Goal: Information Seeking & Learning: Learn about a topic

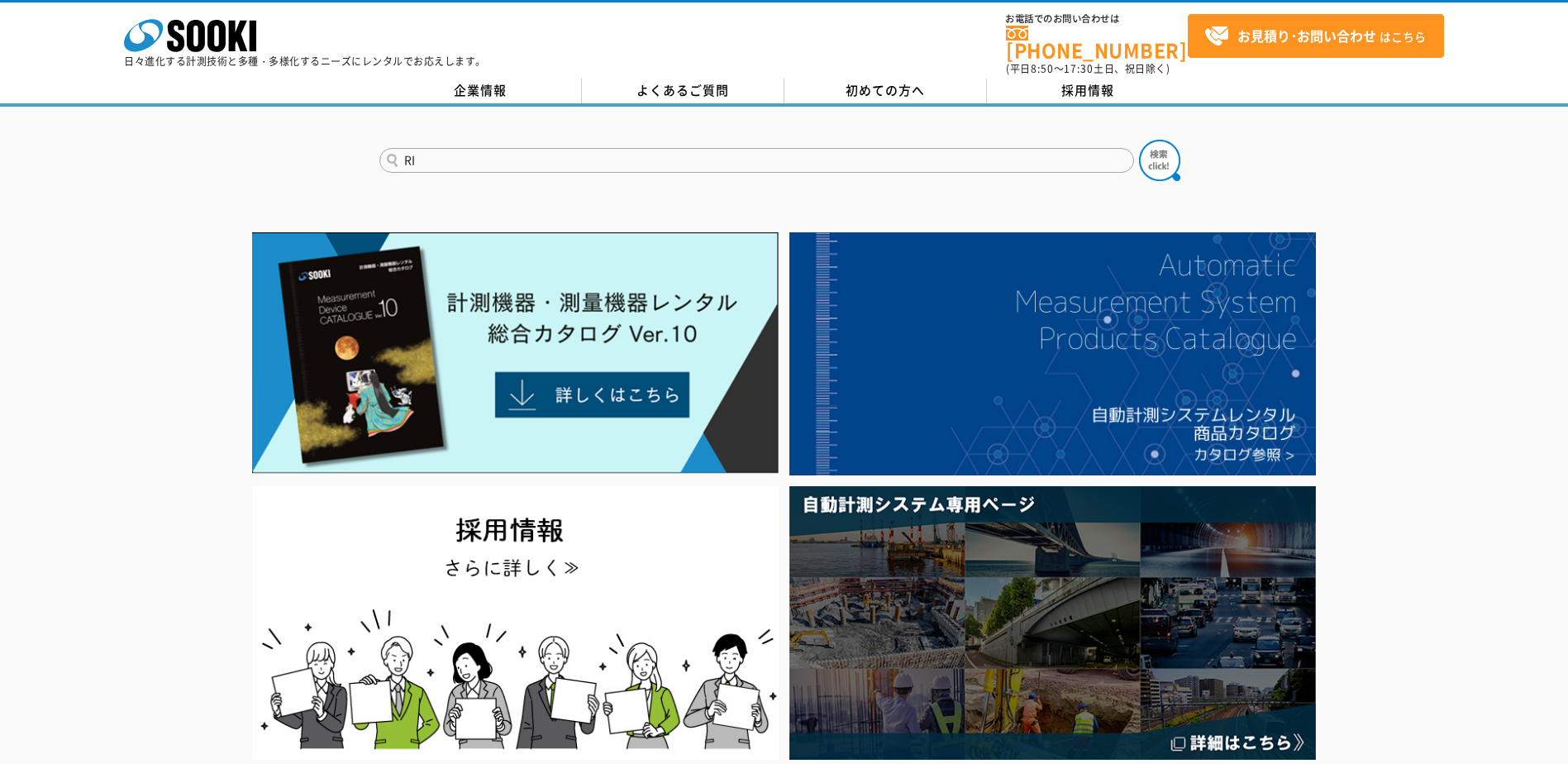
type input "RI"
click at [1139, 140] on button at bounding box center [1159, 160] width 41 height 41
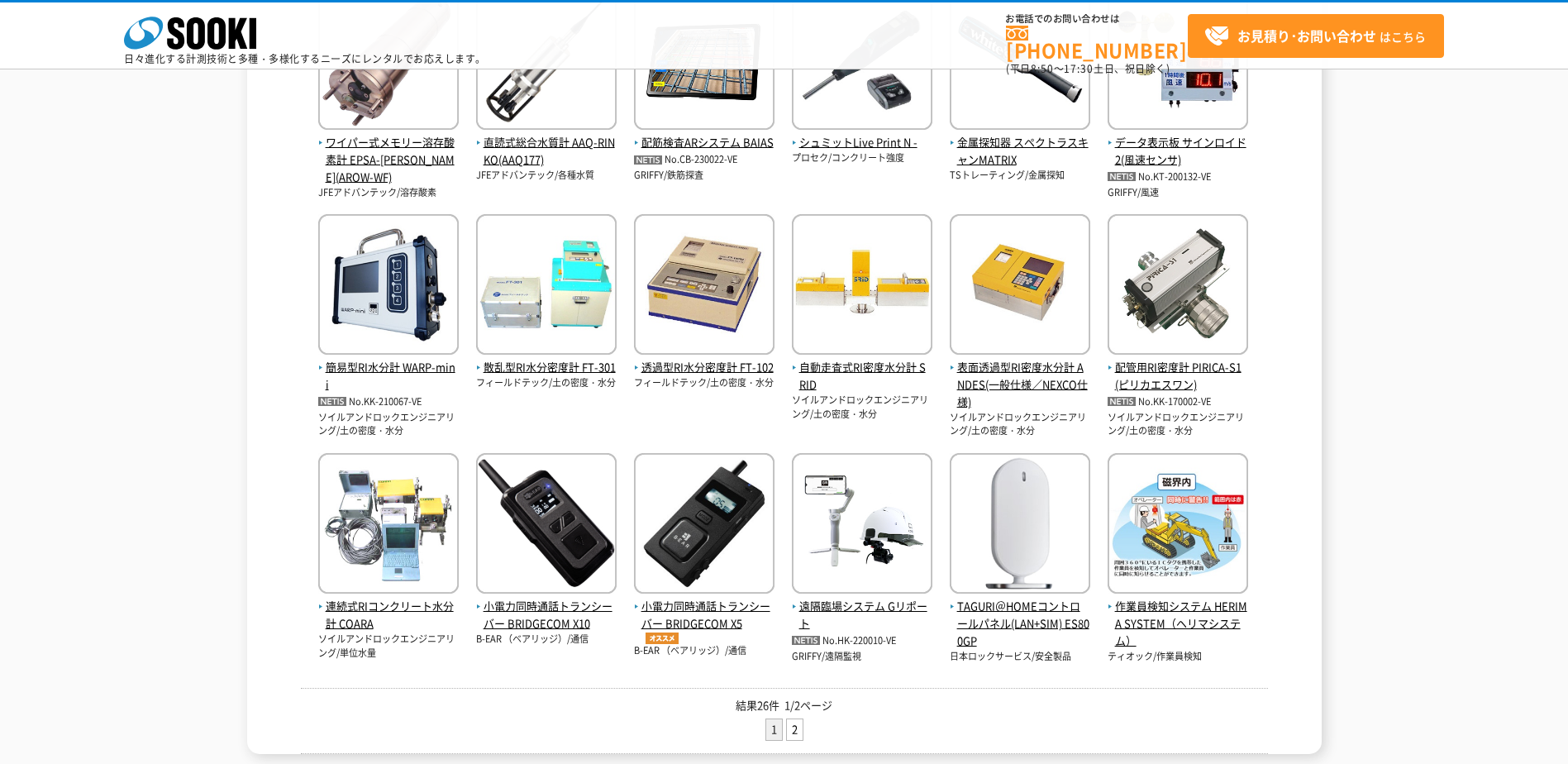
scroll to position [496, 0]
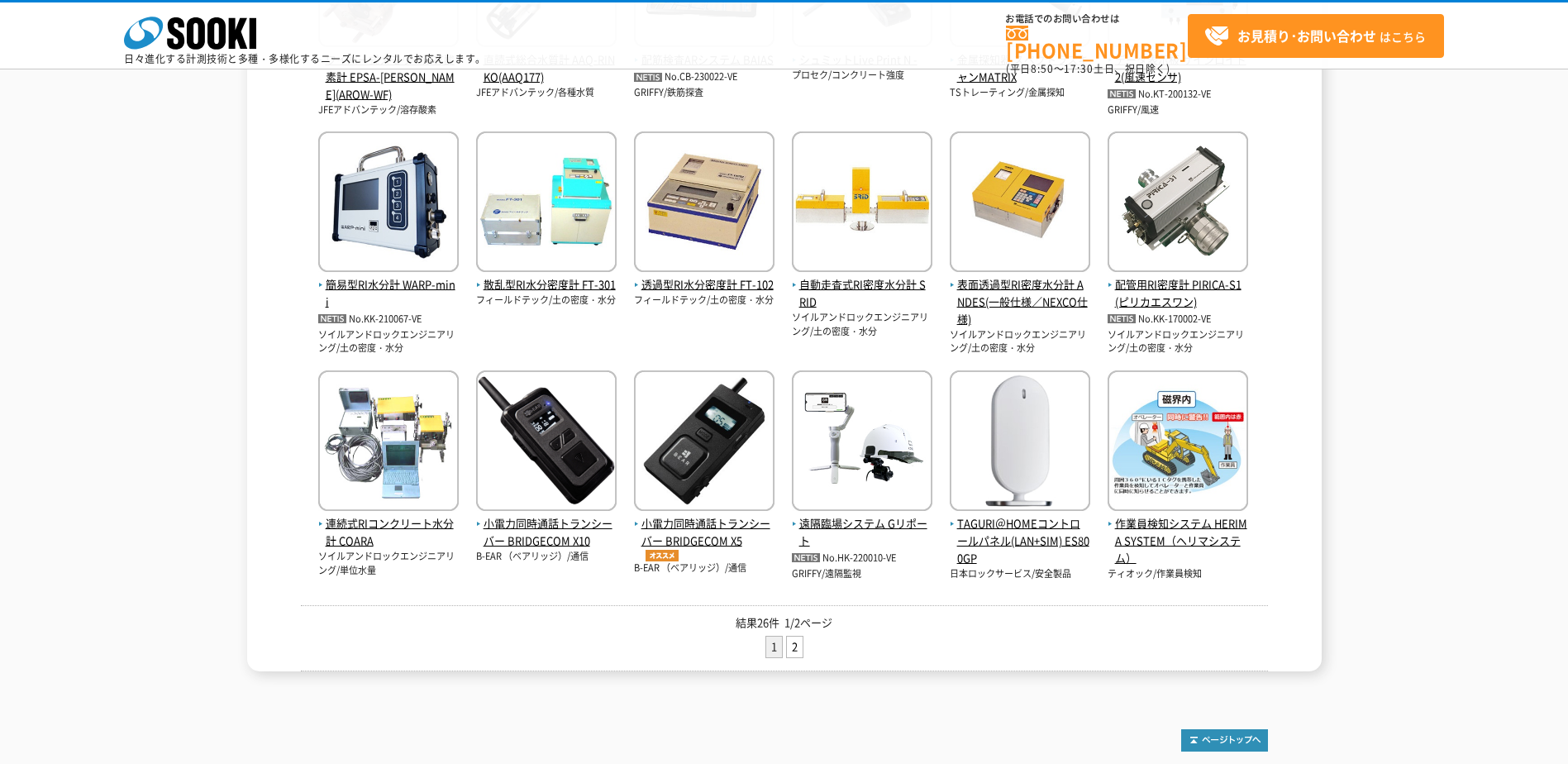
click at [1484, 283] on div "検索結果 検索ワード： RI 測定項目： メーカー名： 結果26件 1/2ページ 1 2 ワイパー式メモリー溶存酸素計 EPSA-RINKO(AROW-WF)…" at bounding box center [784, 180] width 1568 height 983
click at [799, 650] on link "2" at bounding box center [794, 647] width 16 height 21
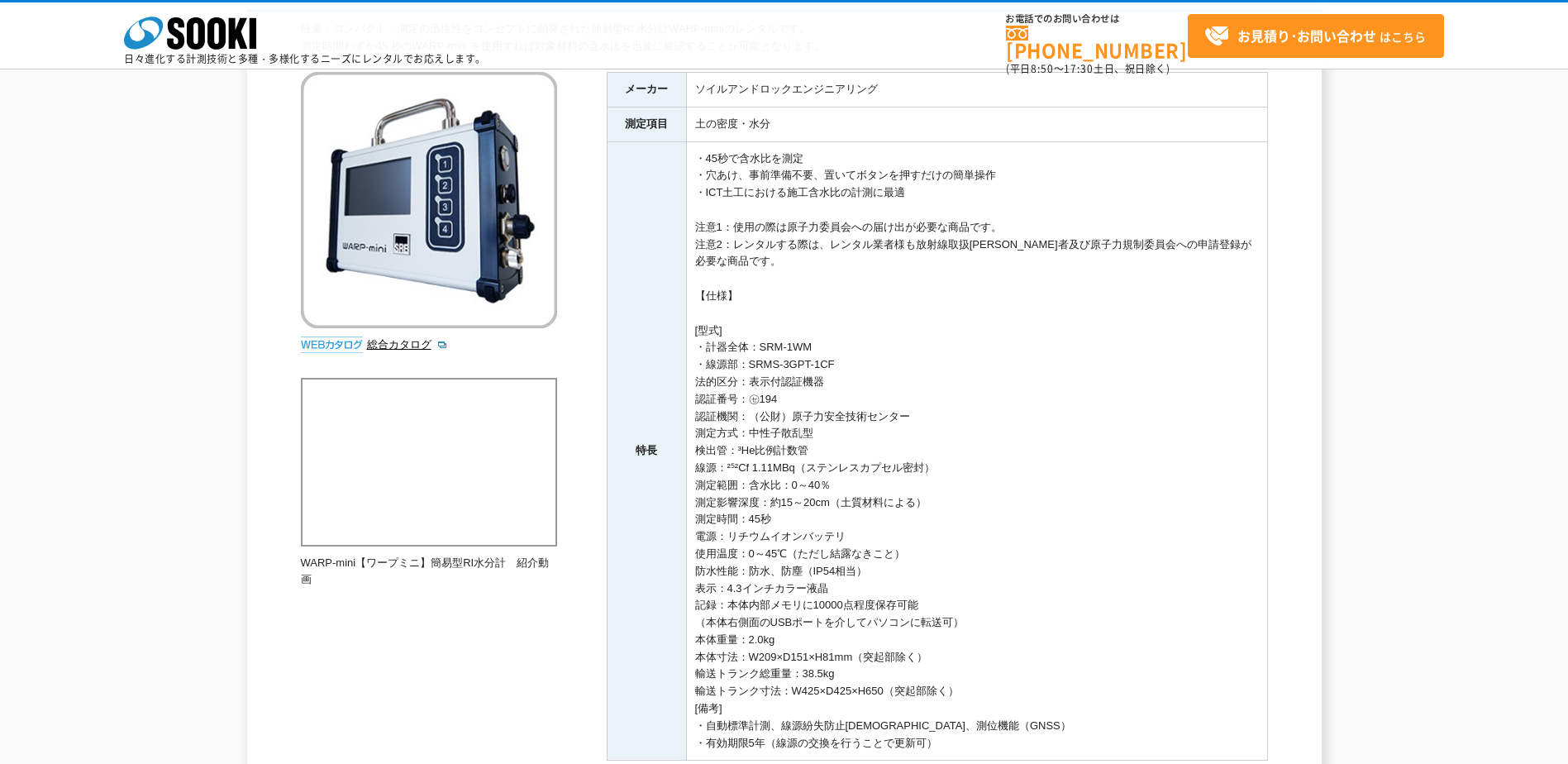
scroll to position [205, 0]
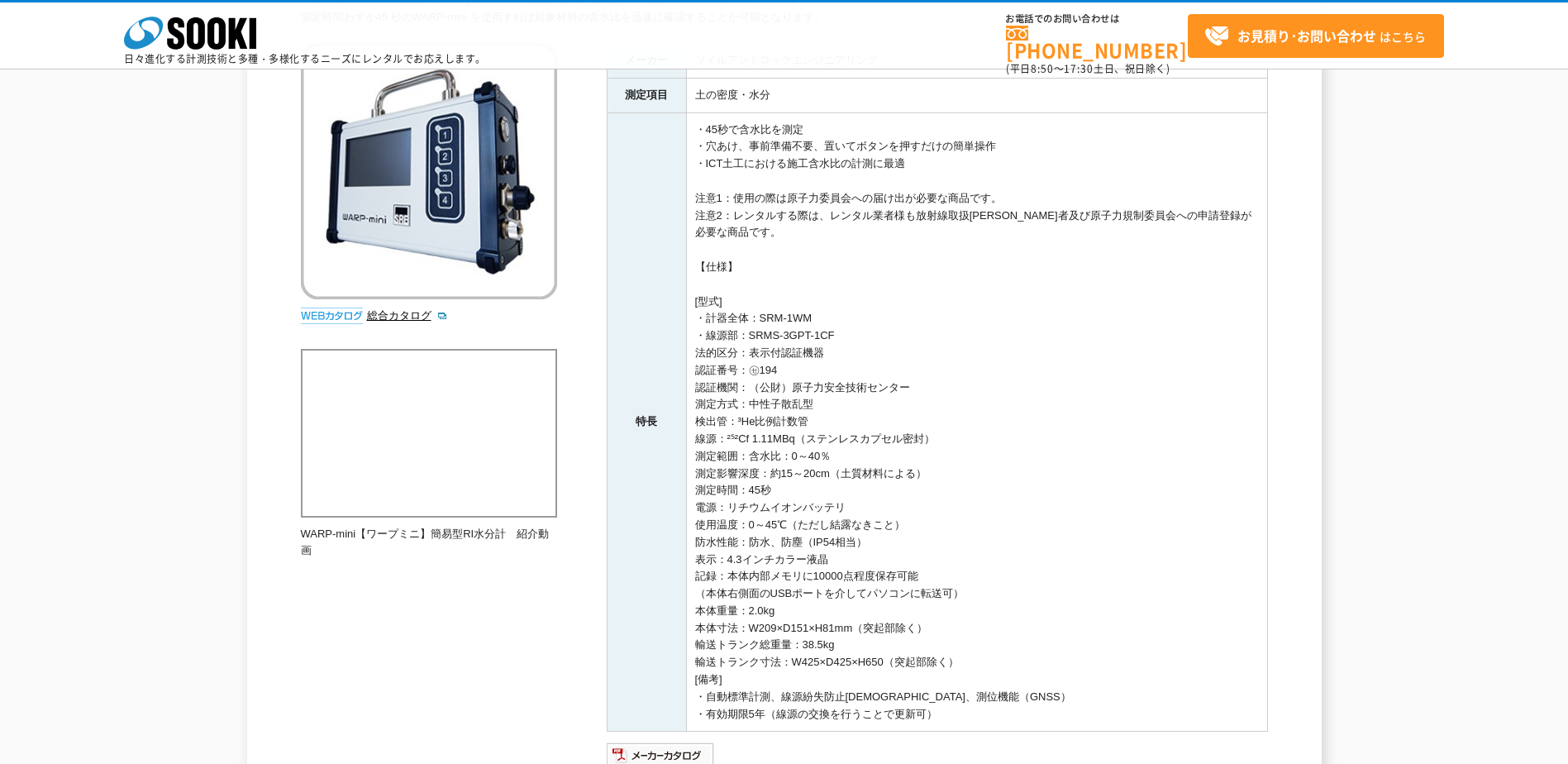
click at [1251, 446] on td "・45秒で含水比を測定 ・穴あけ、事前準備不要、置いてボタンを押すだけの簡単操作 ・ICT土工における施工含水比の計測に最適 注意1：使用の際は原子力委員会へ…" at bounding box center [977, 422] width 581 height 619
click at [1022, 362] on td "・45秒で含水比を測定 ・穴あけ、事前準備不要、置いてボタンを押すだけの簡単操作 ・ICT土工における施工含水比の計測に最適 注意1：使用の際は原子力委員会へ…" at bounding box center [977, 422] width 581 height 619
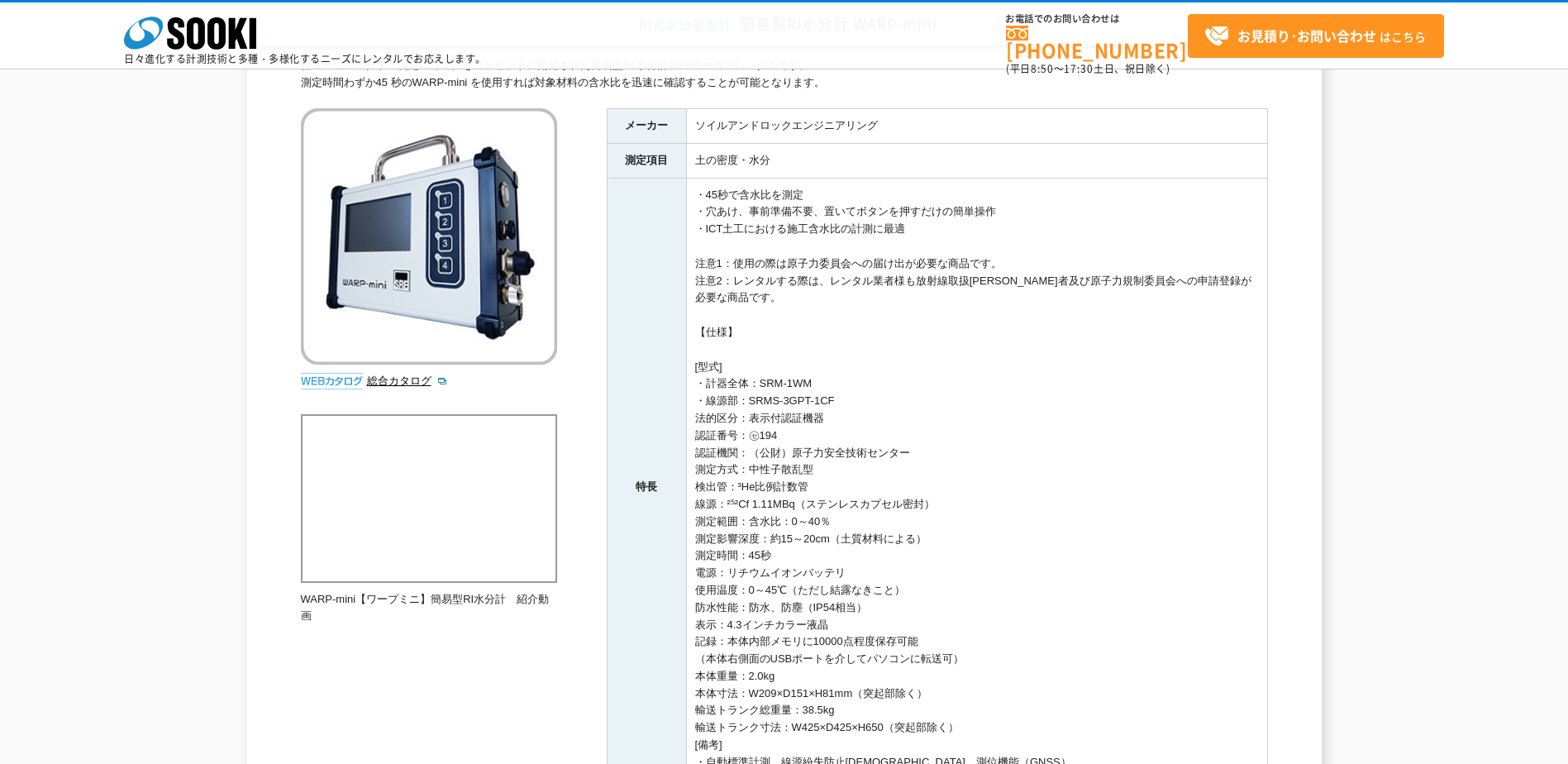
scroll to position [166, 0]
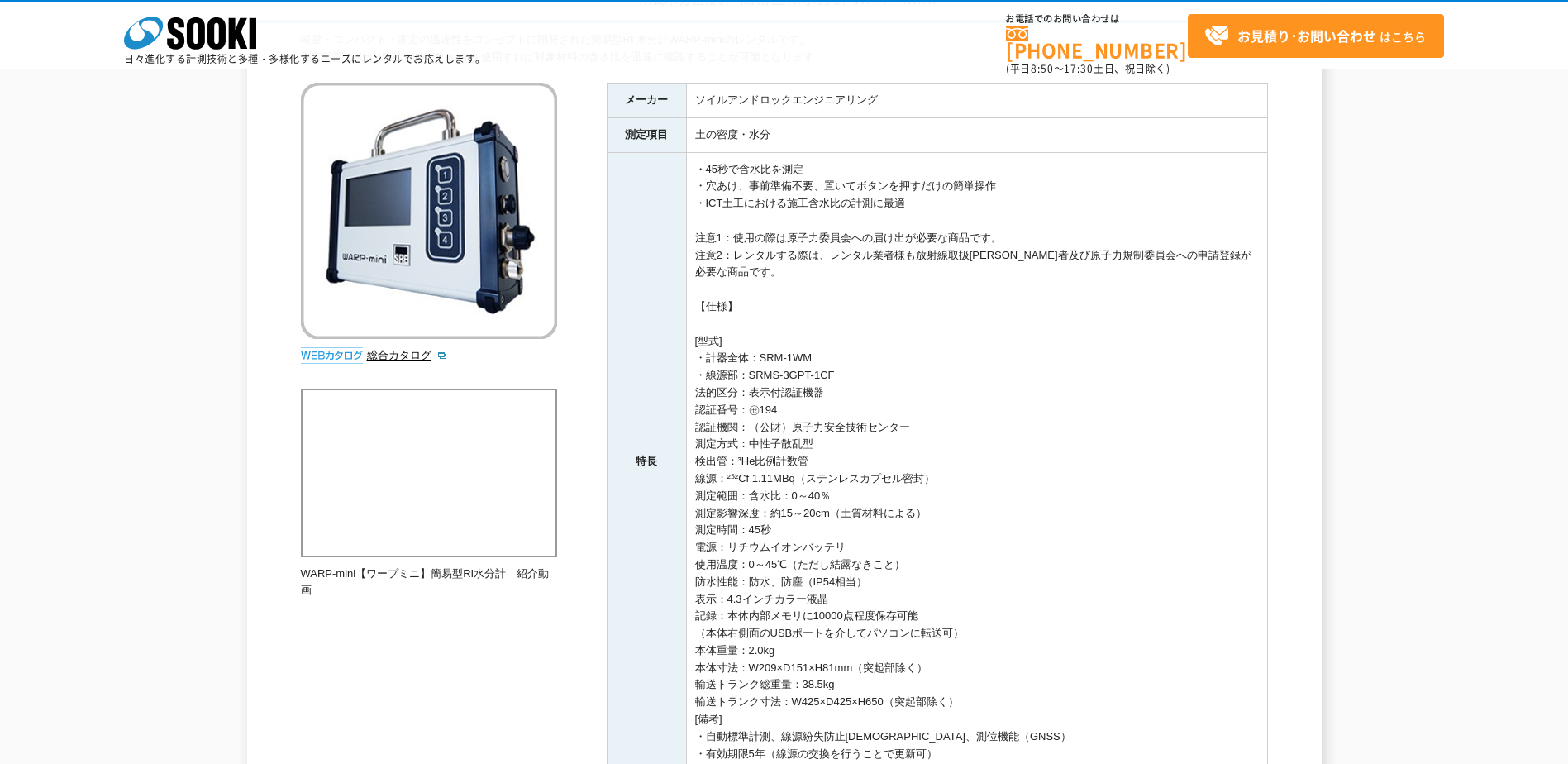
click at [1098, 228] on td "・45秒で含水比を測定 ・穴あけ、事前準備不要、置いてボタンを押すだけの簡単操作 ・ICT土工における施工含水比の計測に最適 注意1：使用の際は原子力委員会へ…" at bounding box center [977, 461] width 581 height 619
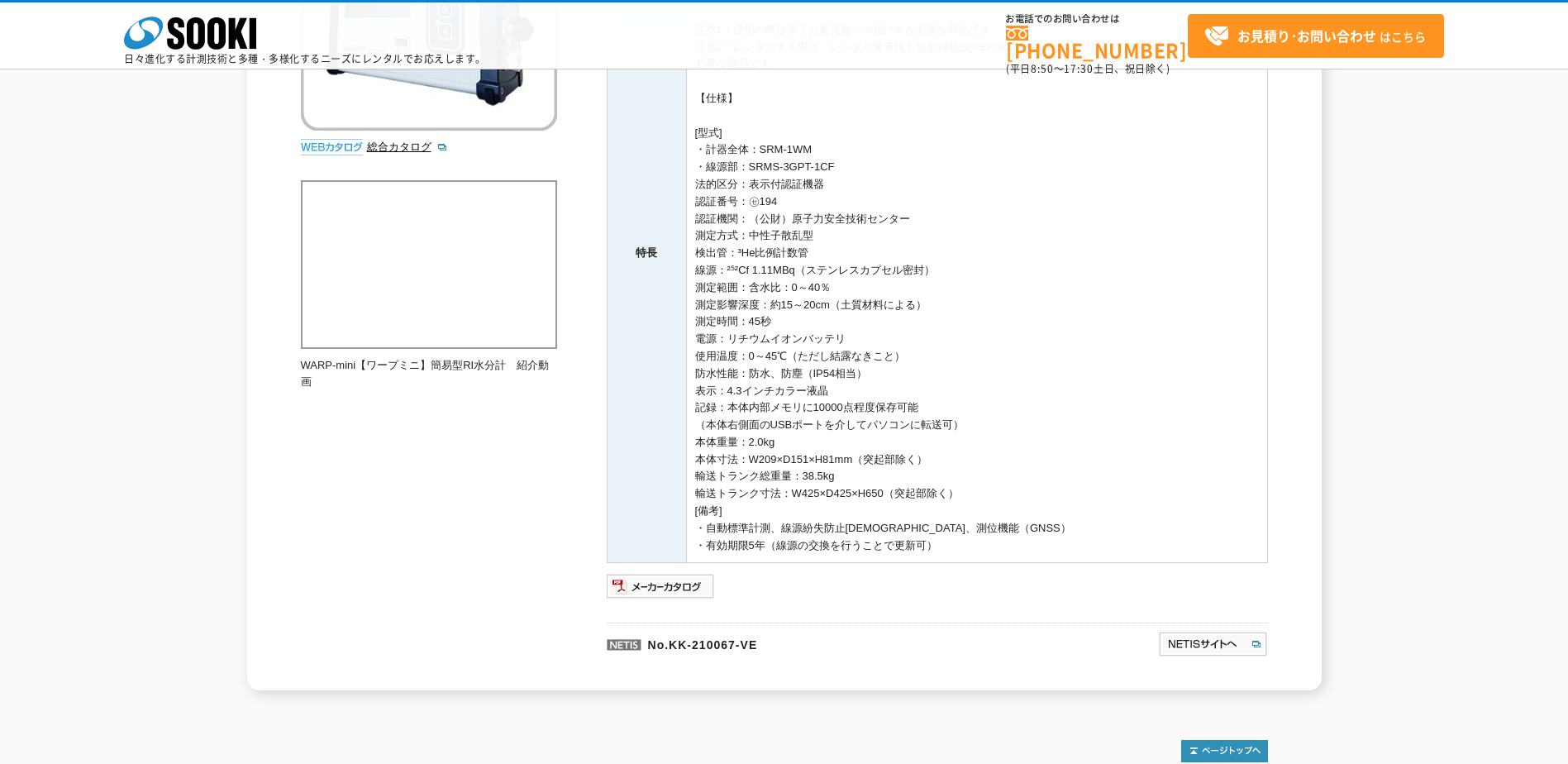
scroll to position [535, 0]
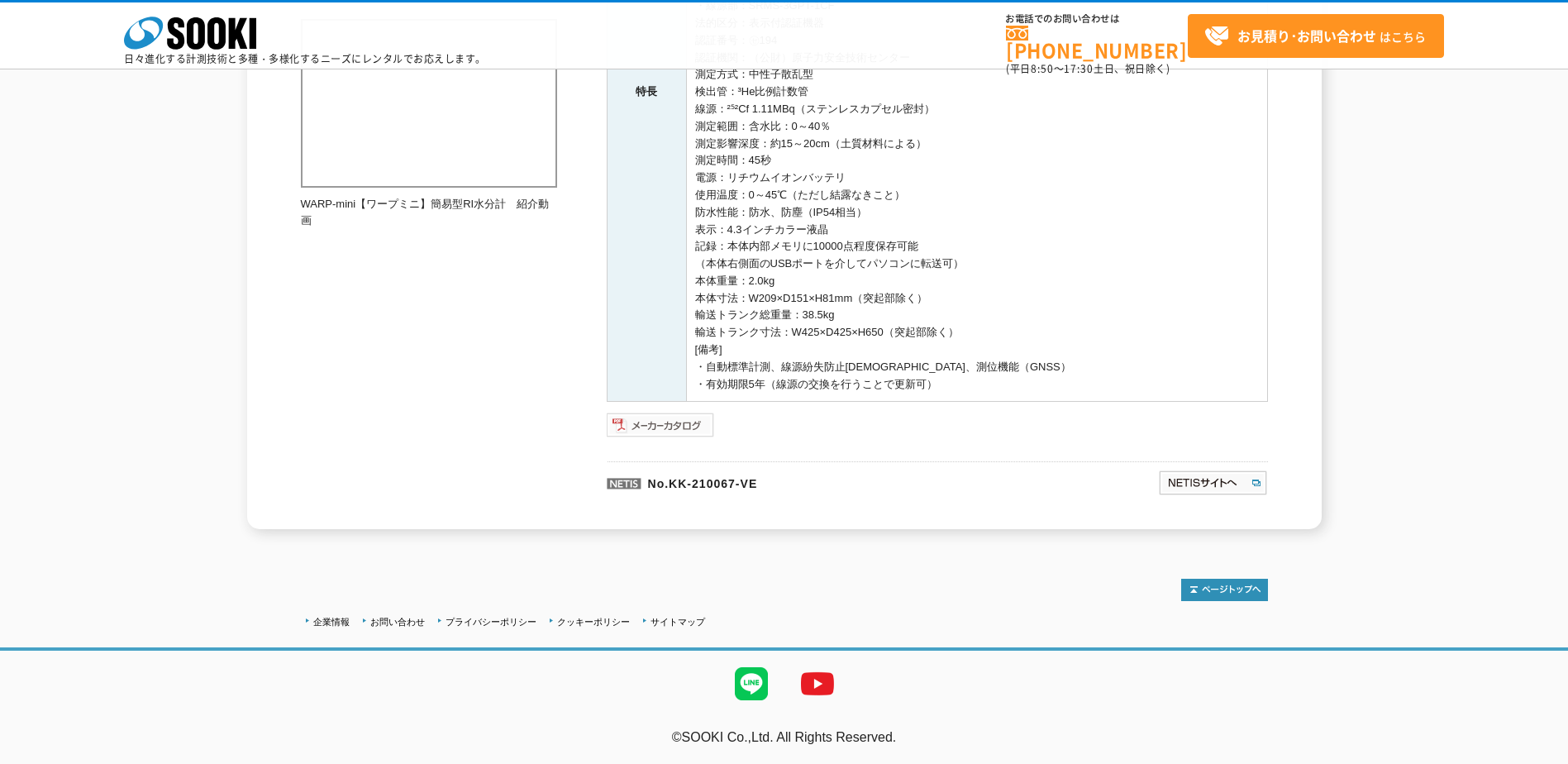
click at [623, 431] on img at bounding box center [661, 425] width 108 height 26
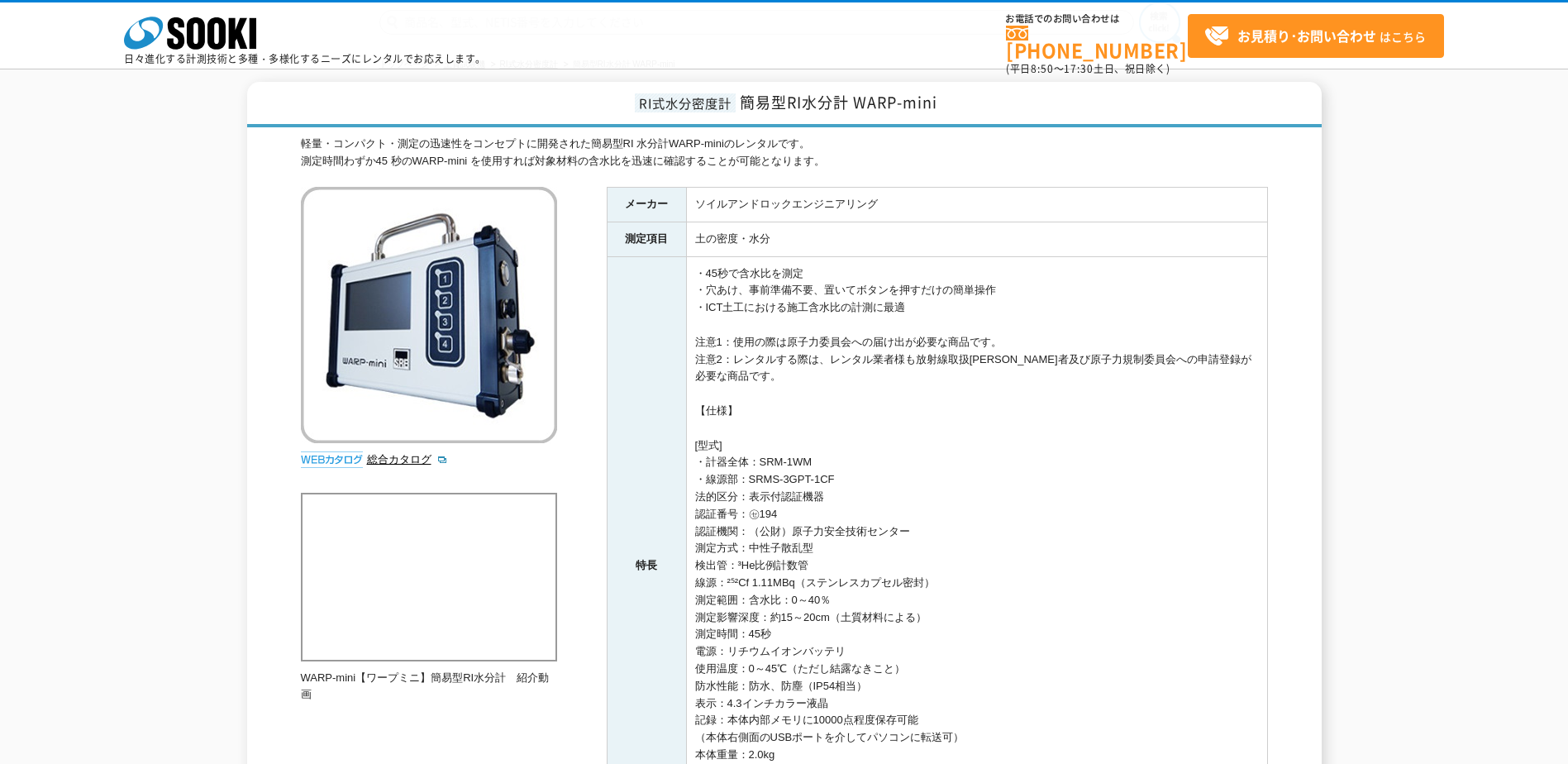
scroll to position [0, 0]
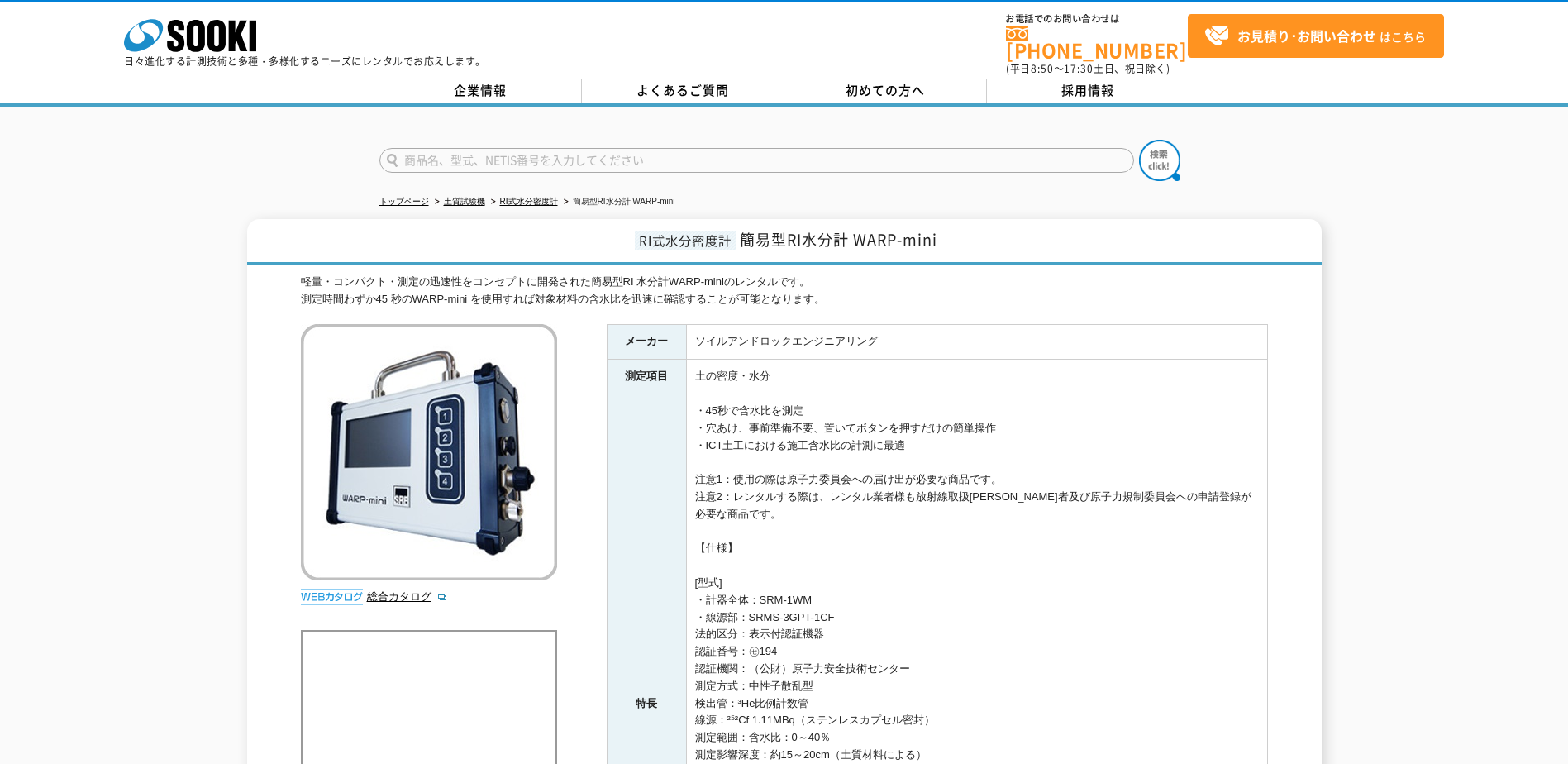
click at [1449, 325] on div "RI式水分密度計 簡易型RI水分計 WARP-mini 軽量・コンパクト・測定の迅速性をコンセプトに開発された簡易型RI 水分計WARP-miniのレンタルで…" at bounding box center [784, 679] width 1568 height 922
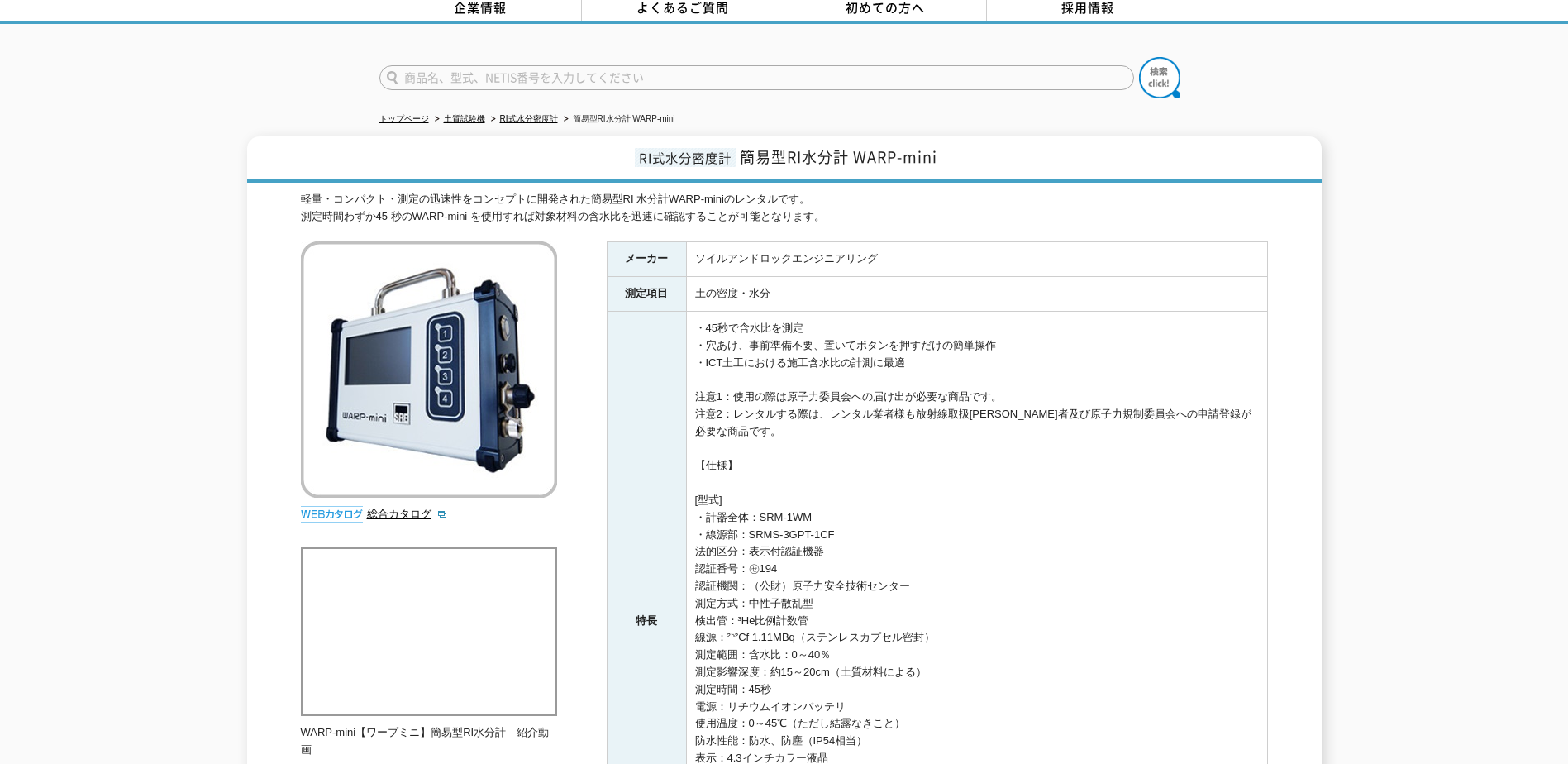
scroll to position [166, 0]
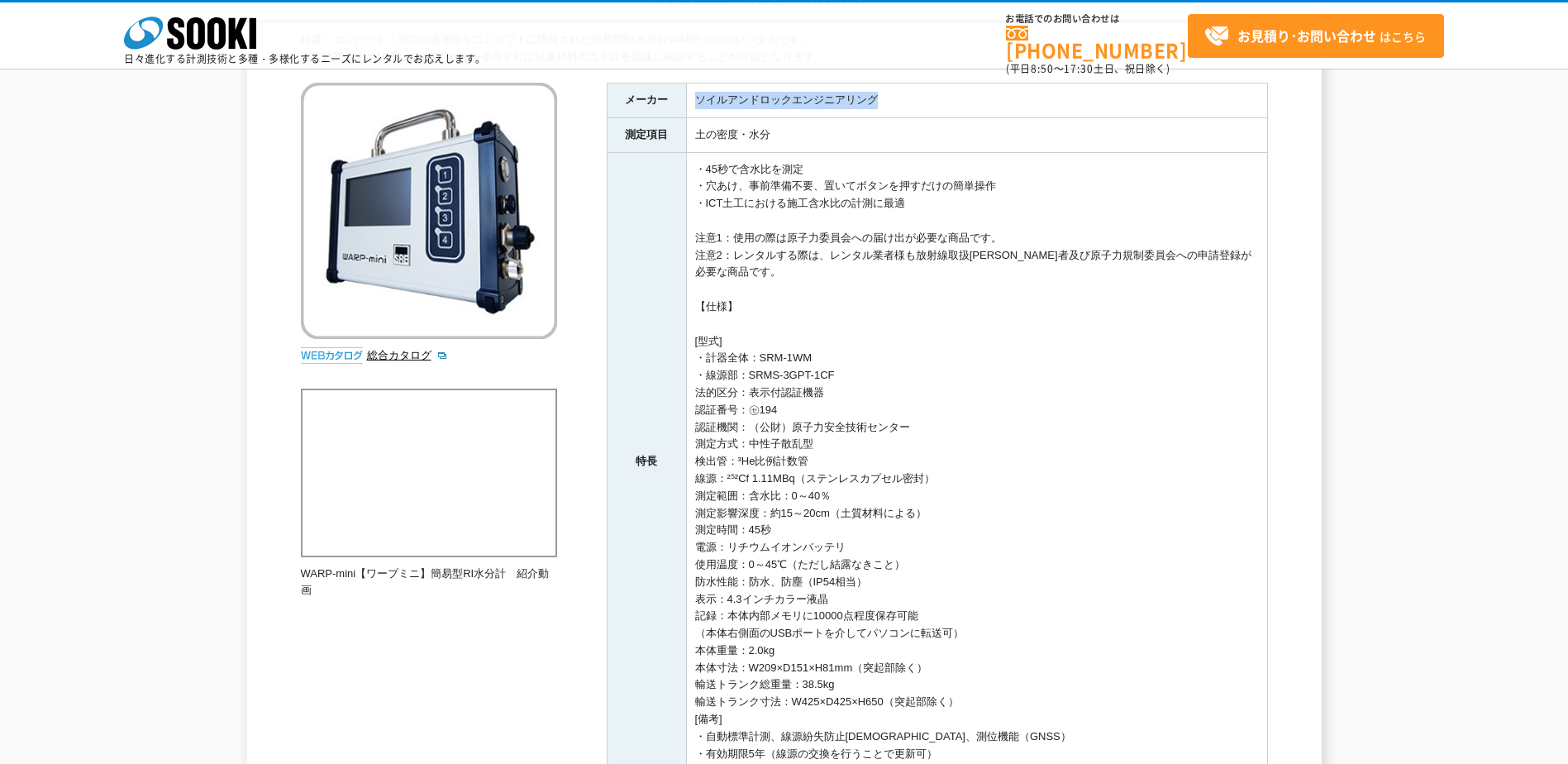
drag, startPoint x: 887, startPoint y: 103, endPoint x: 696, endPoint y: 101, distance: 191.0
click at [696, 101] on td "ソイルアンドロックエンジニアリング" at bounding box center [977, 100] width 581 height 35
copy td "ソイルアンドロックエンジニアリング"
click at [1243, 256] on td "・45秒で含水比を測定 ・穴あけ、事前準備不要、置いてボタンを押すだけの簡単操作 ・ICT土工における施工含水比の計測に最適 注意1：使用の際は原子力委員会へ…" at bounding box center [977, 461] width 581 height 619
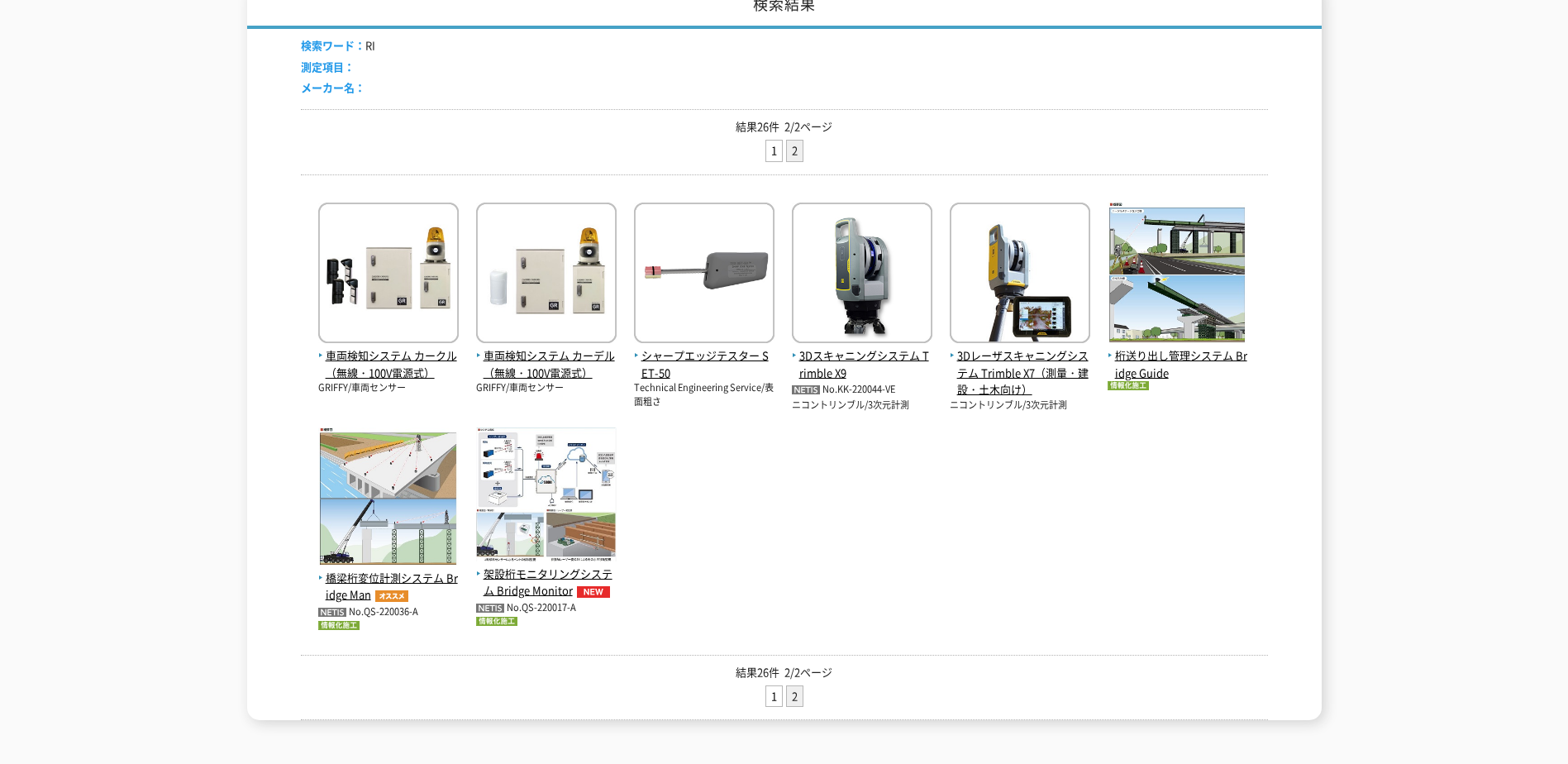
scroll to position [331, 0]
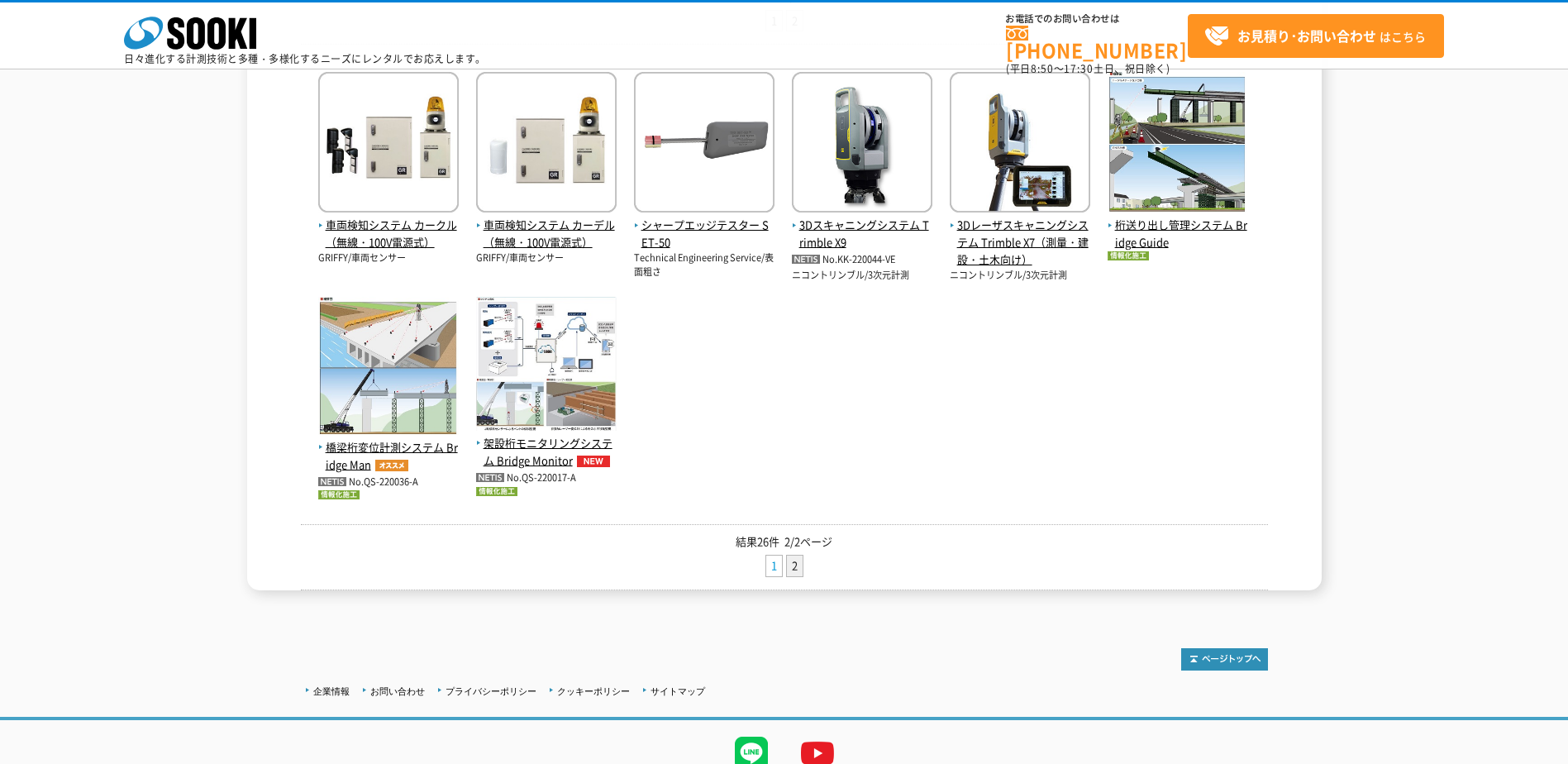
click at [770, 559] on link "1" at bounding box center [774, 566] width 16 height 21
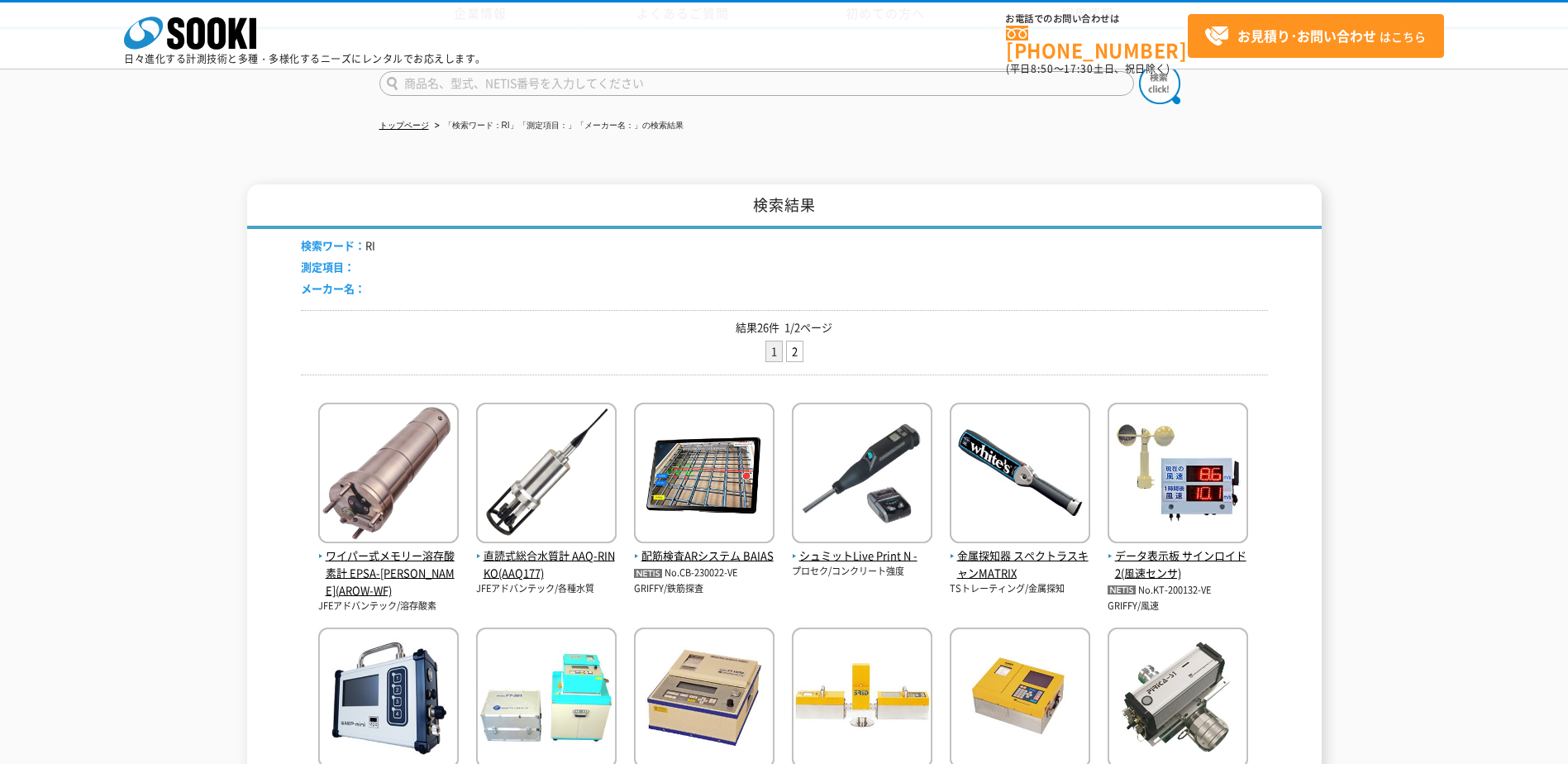
scroll to position [331, 0]
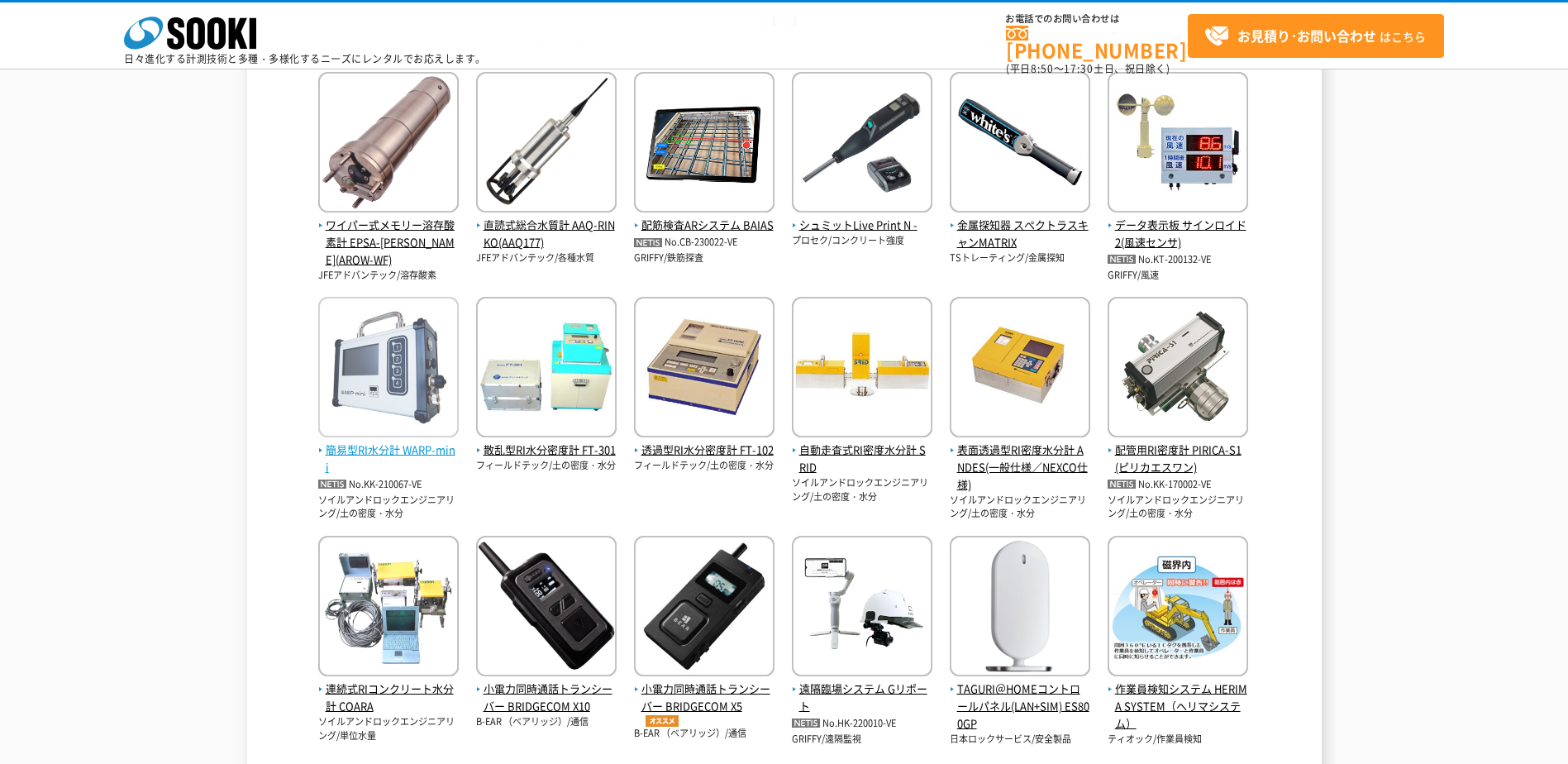
click at [433, 360] on img at bounding box center [388, 369] width 140 height 145
